Goal: Task Accomplishment & Management: Use online tool/utility

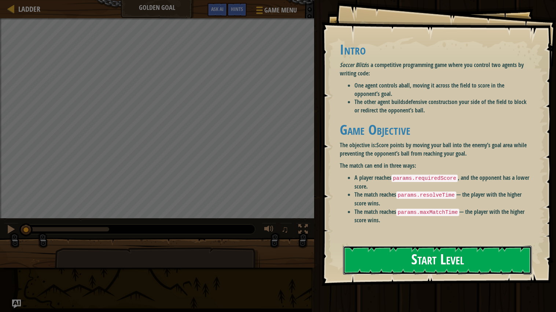
click at [377, 264] on button "Start Level" at bounding box center [437, 260] width 189 height 29
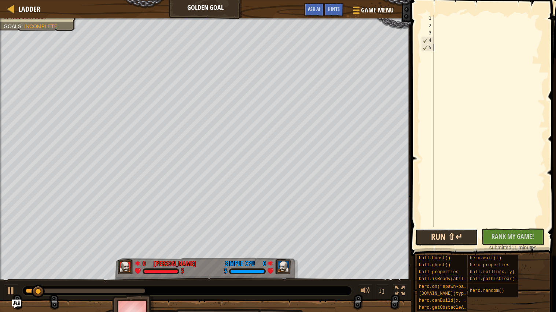
click at [440, 240] on button "Run ⇧↵" at bounding box center [446, 237] width 63 height 17
click at [440, 240] on button "Running" at bounding box center [446, 237] width 63 height 17
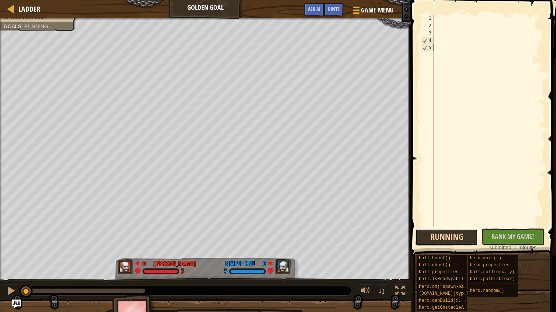
click at [440, 240] on button "Running" at bounding box center [446, 237] width 63 height 17
click at [454, 238] on button "Run ⇧↵" at bounding box center [446, 237] width 63 height 17
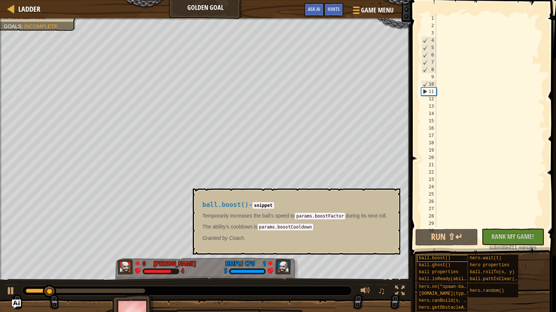
click at [444, 259] on span "ball.boost()" at bounding box center [434, 258] width 31 height 5
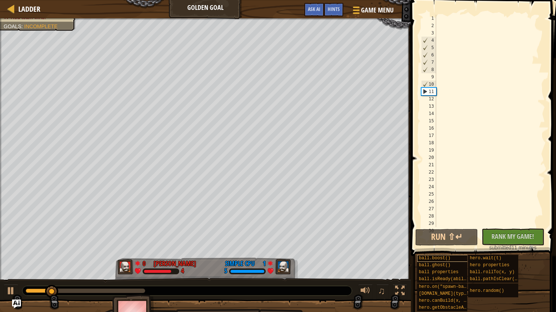
click at [444, 259] on span "ball.boost()" at bounding box center [434, 258] width 31 height 5
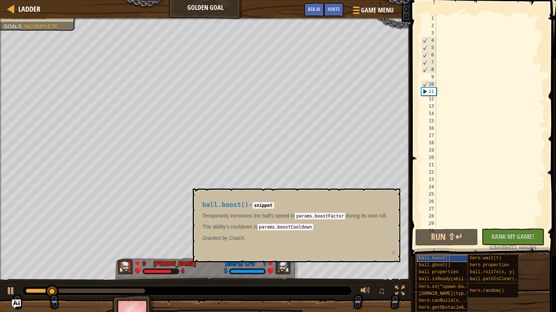
click at [444, 259] on span "ball.boost()" at bounding box center [434, 258] width 31 height 5
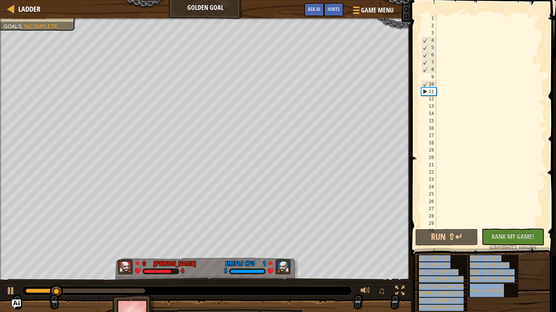
drag, startPoint x: 444, startPoint y: 259, endPoint x: 0, endPoint y: 52, distance: 489.3
click at [0, 52] on div "Ladder Golden Goal Game Menu Done Hints Ask AI 1 הההההההההההההההההההההההההההההה…" at bounding box center [278, 156] width 556 height 312
click at [127, 294] on img at bounding box center [133, 314] width 42 height 41
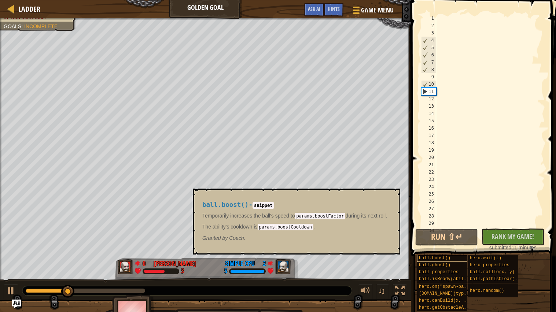
click at [454, 258] on div "ball.boost()" at bounding box center [445, 258] width 56 height 7
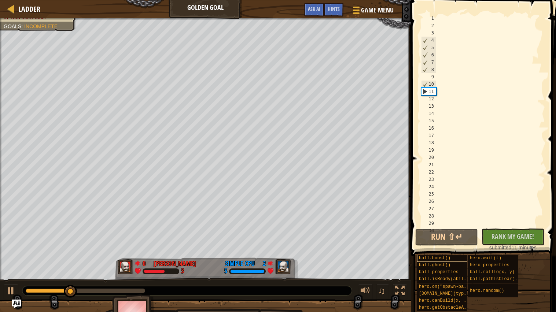
click at [454, 258] on div "ball.boost()" at bounding box center [445, 258] width 56 height 7
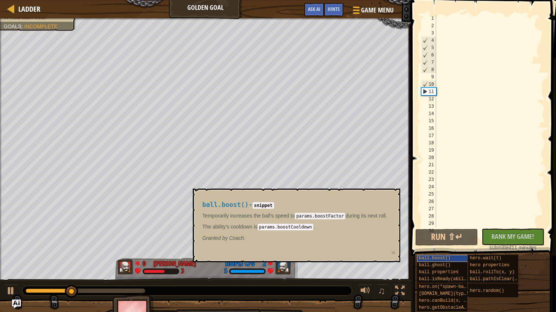
click at [454, 258] on div "ball.boost()" at bounding box center [445, 258] width 56 height 7
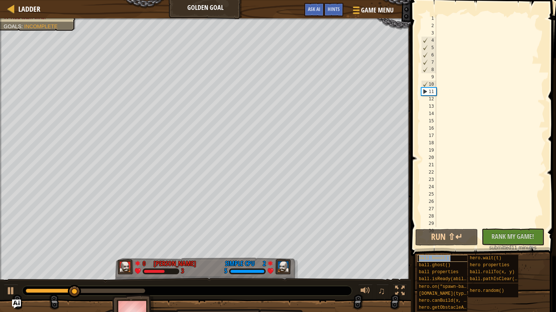
click at [454, 258] on div "ball.boost()" at bounding box center [445, 258] width 56 height 7
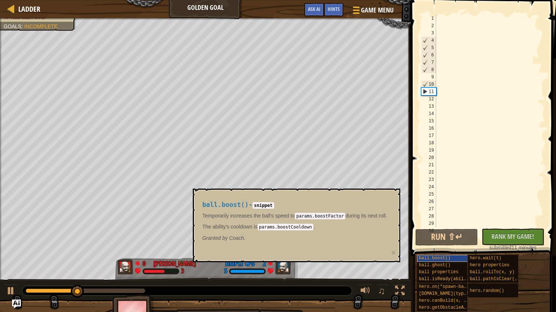
click at [454, 258] on div "ball.boost()" at bounding box center [445, 258] width 56 height 7
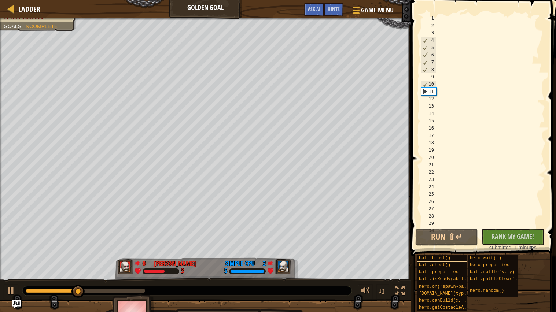
click at [454, 258] on div "ball.boost()" at bounding box center [445, 258] width 56 height 7
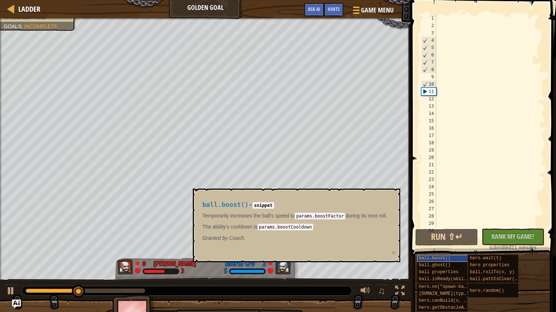
click at [454, 258] on div "ball.boost()" at bounding box center [445, 258] width 56 height 7
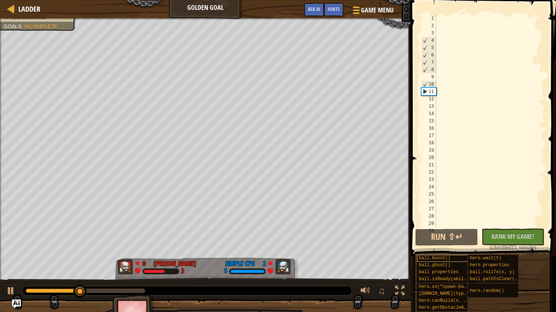
click at [454, 258] on div "ball.boost()" at bounding box center [445, 258] width 56 height 7
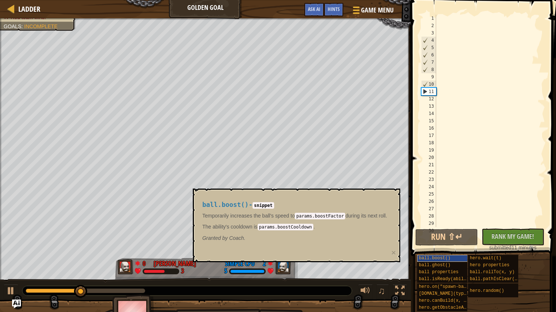
click at [454, 258] on div "ball.boost()" at bounding box center [445, 258] width 56 height 7
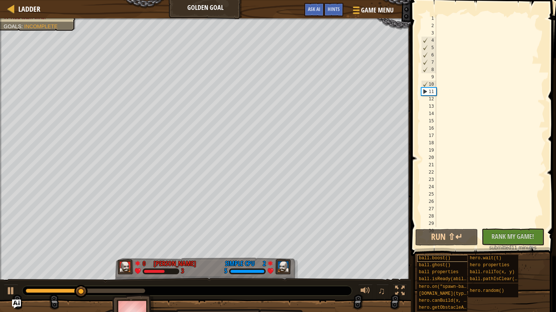
click at [454, 258] on div "ball.boost()" at bounding box center [445, 258] width 56 height 7
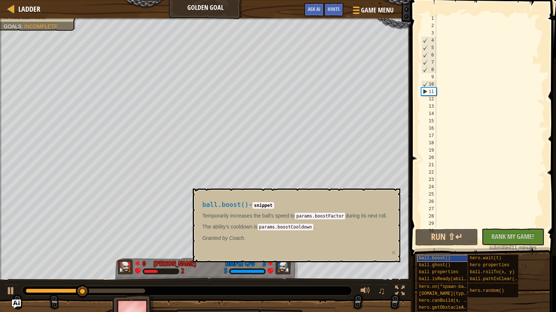
click at [454, 258] on div "ball.boost()" at bounding box center [445, 258] width 56 height 7
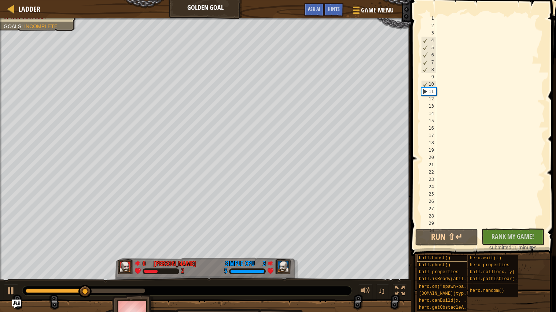
click at [454, 258] on div "ball.boost()" at bounding box center [445, 258] width 56 height 7
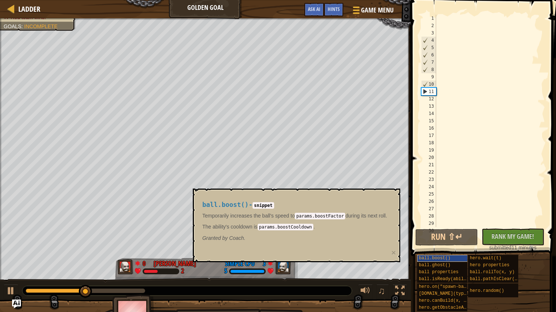
click at [454, 258] on div "ball.boost()" at bounding box center [445, 258] width 56 height 7
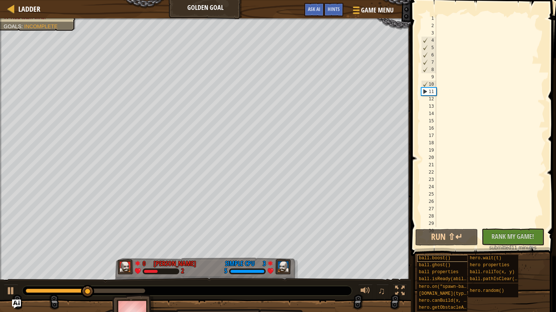
click at [454, 258] on div "ball.boost()" at bounding box center [445, 258] width 56 height 7
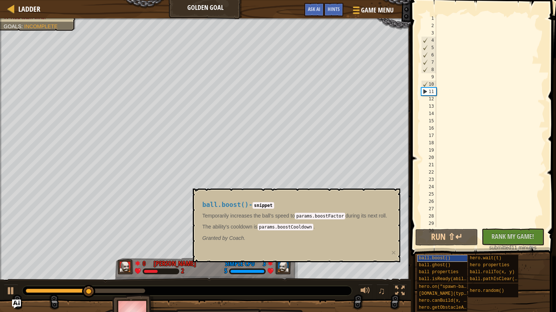
click at [454, 258] on div "ball.boost()" at bounding box center [445, 258] width 56 height 7
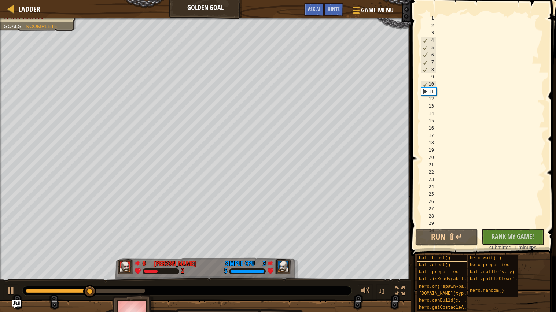
click at [454, 258] on div "ball.boost()" at bounding box center [445, 258] width 56 height 7
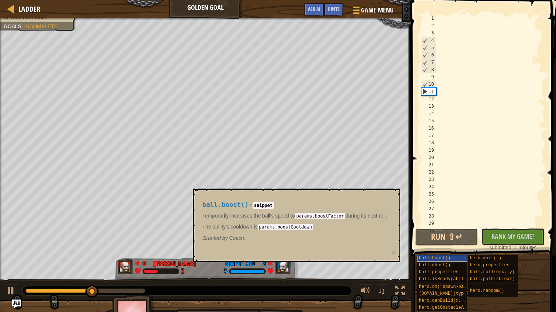
click at [454, 258] on div "ball.boost()" at bounding box center [445, 258] width 56 height 7
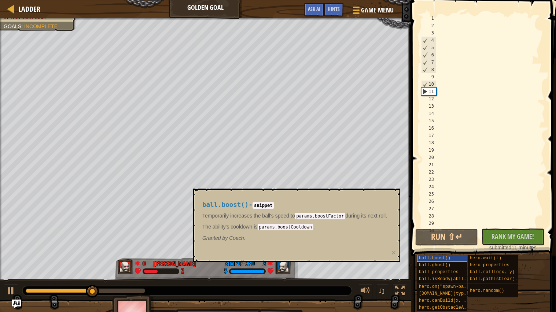
click at [454, 258] on div "ball.boost()" at bounding box center [445, 258] width 56 height 7
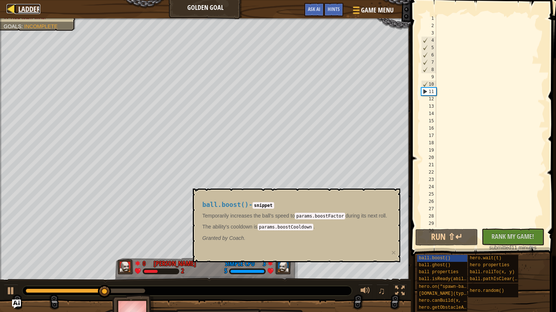
click at [32, 13] on span "Ladder" at bounding box center [29, 9] width 22 height 10
